Goal: Task Accomplishment & Management: Complete application form

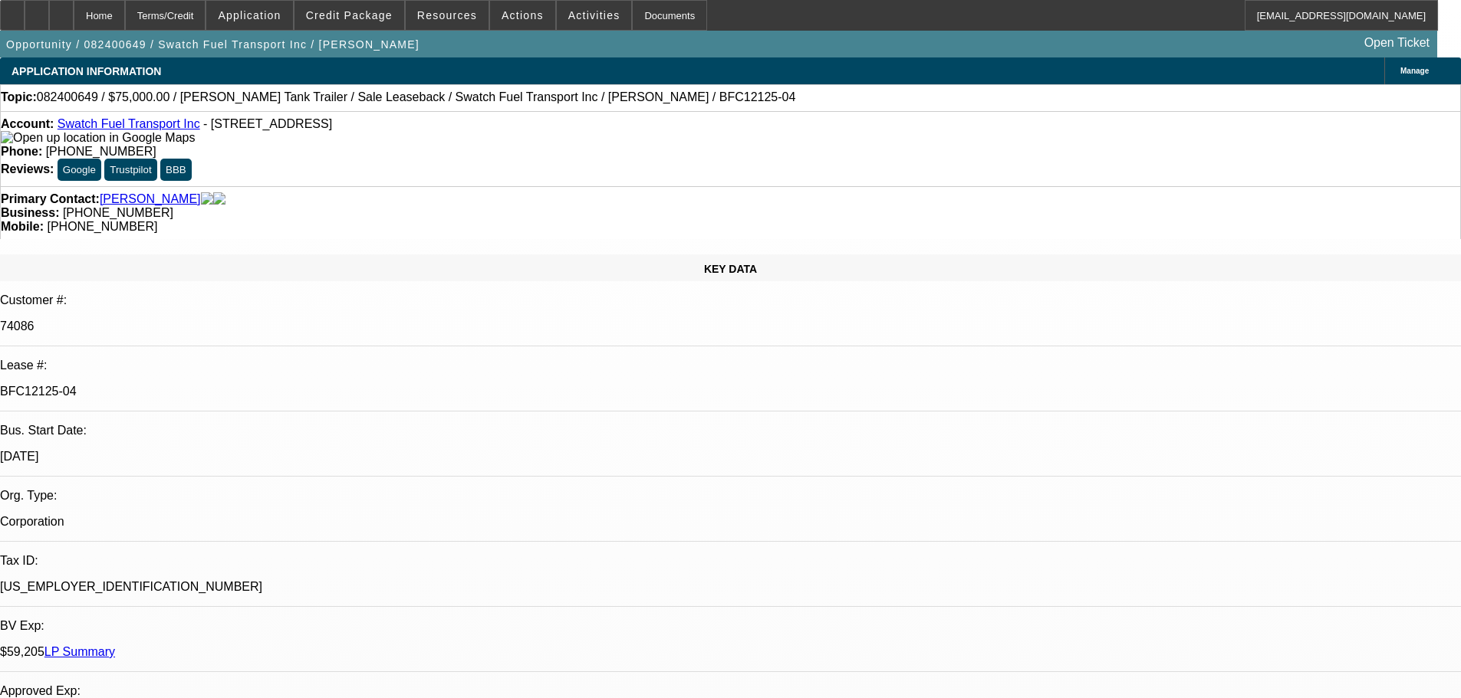
select select "0"
select select "2"
select select "0"
select select "6"
select select "0"
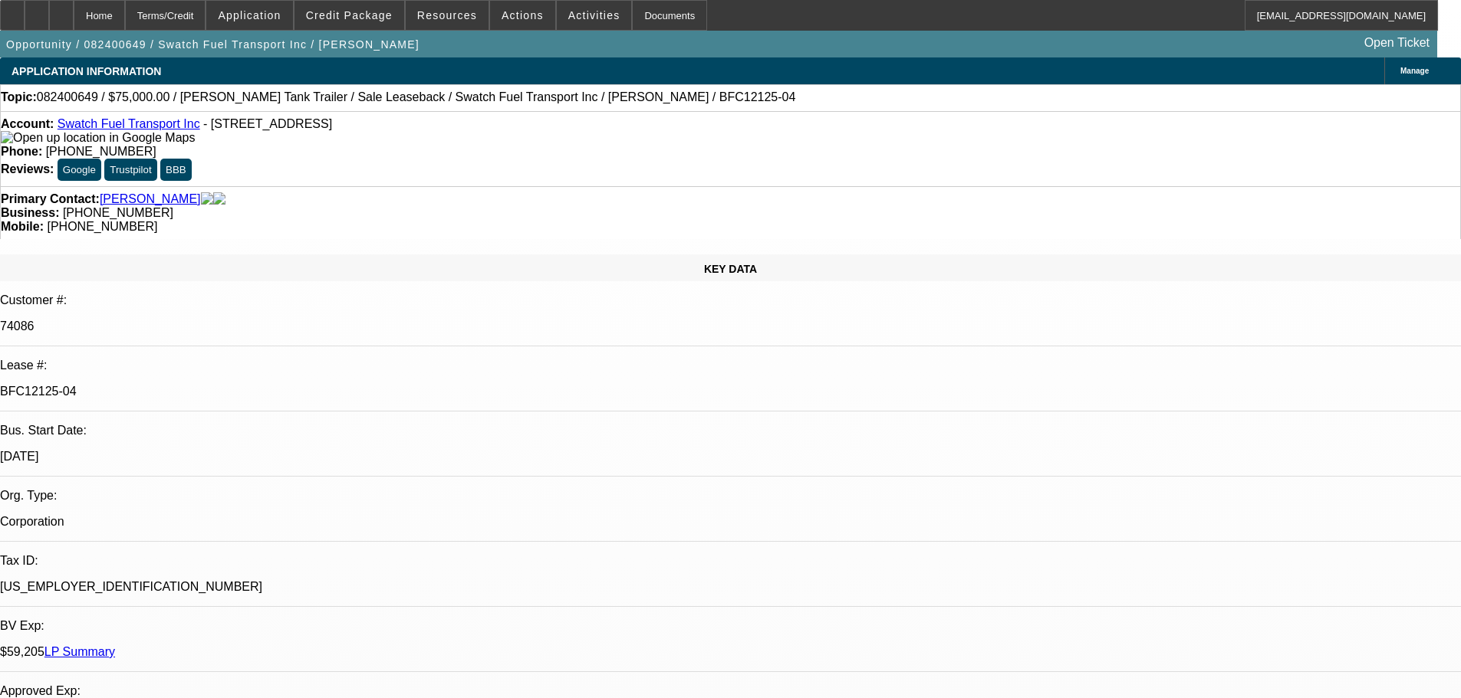
select select "0"
select select "2"
select select "0"
select select "6"
select select "0"
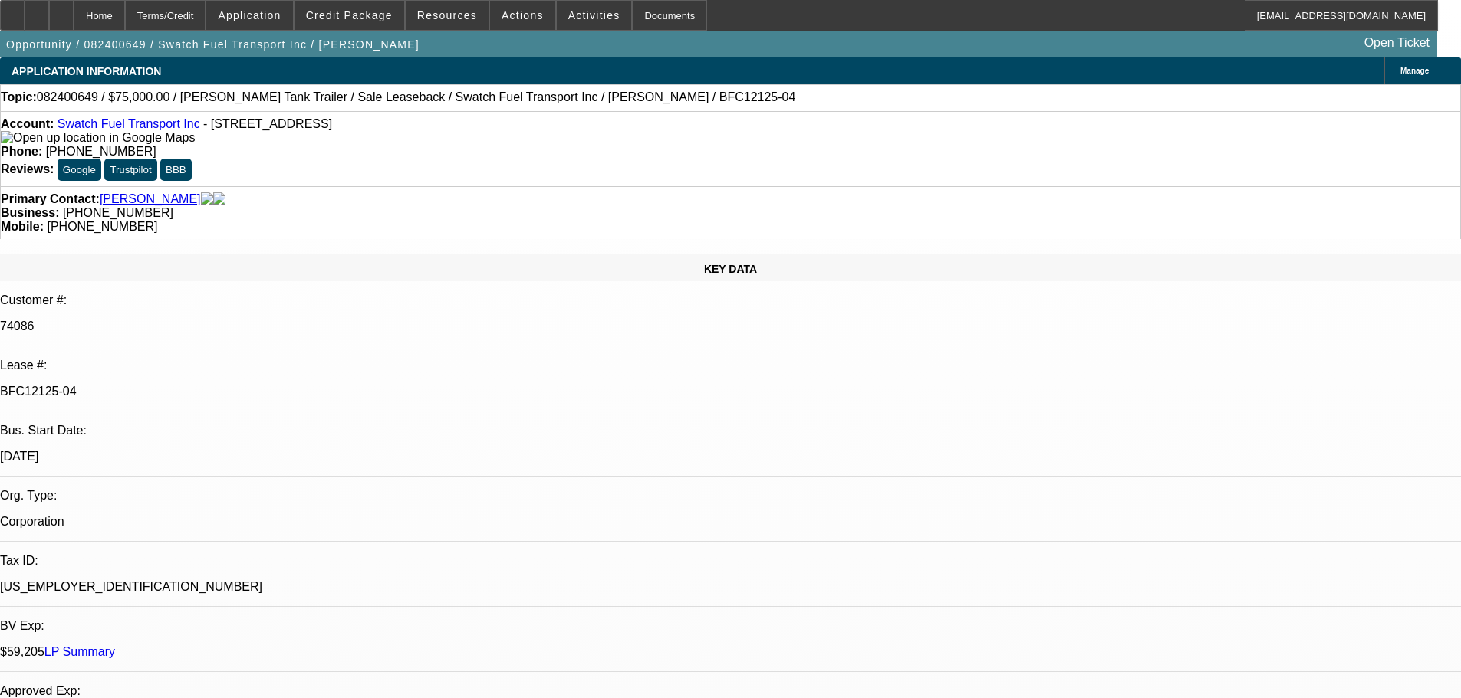
select select "0"
select select "2"
select select "0"
select select "6"
select select "0"
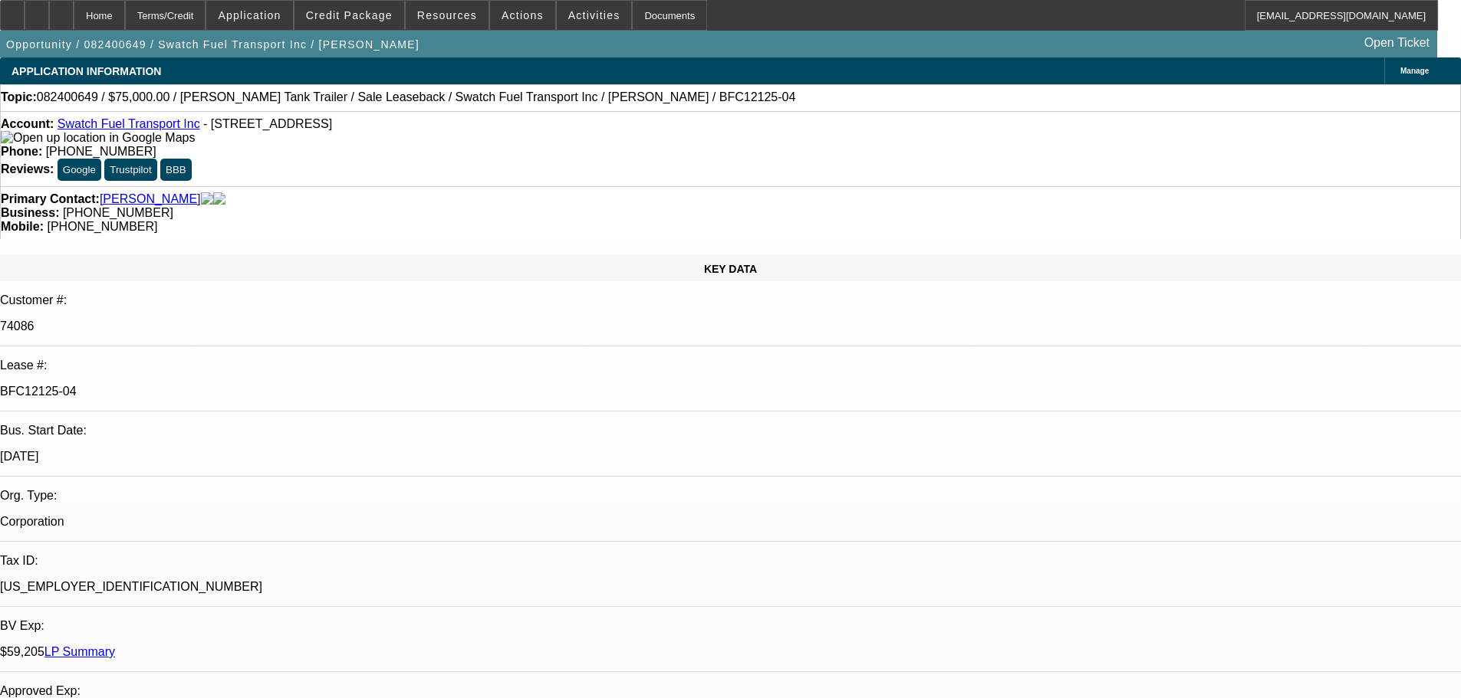
select select "0"
select select "2"
select select "0"
select select "6"
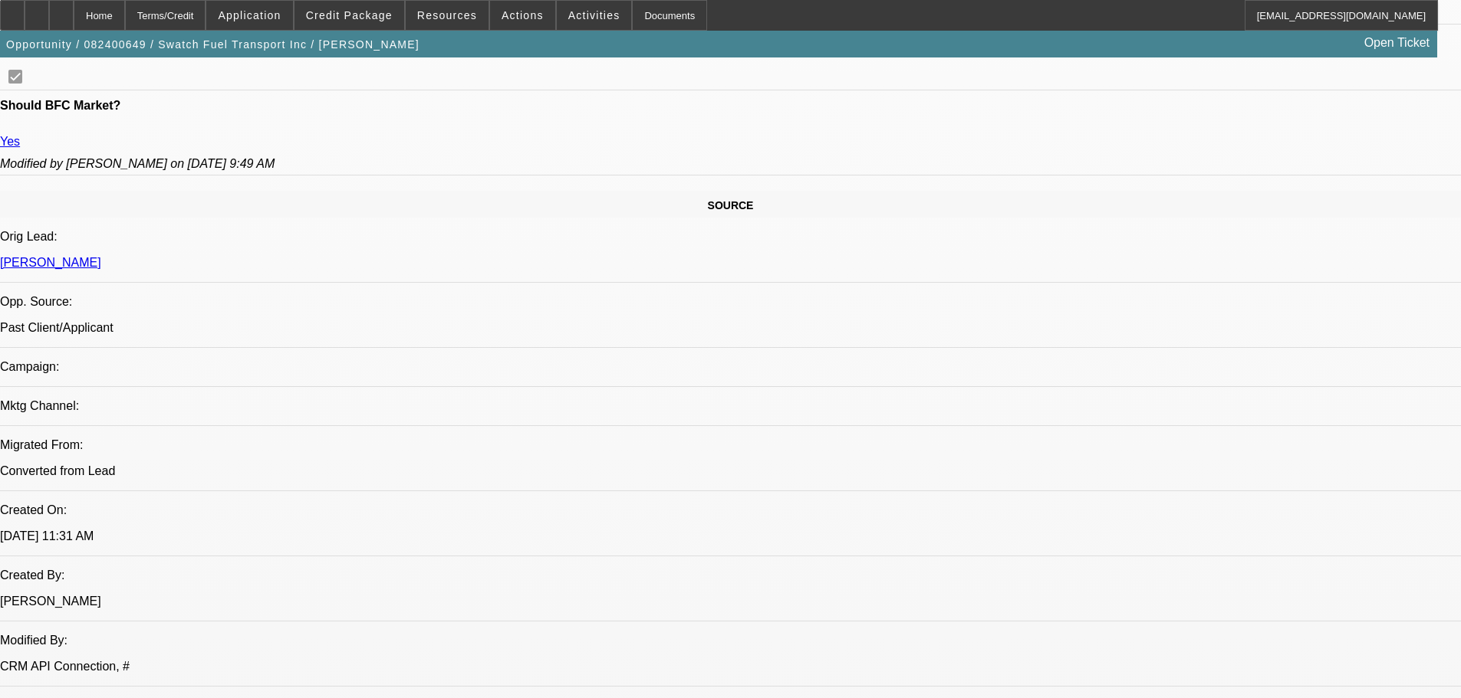
scroll to position [1836, 0]
